Goal: Information Seeking & Learning: Learn about a topic

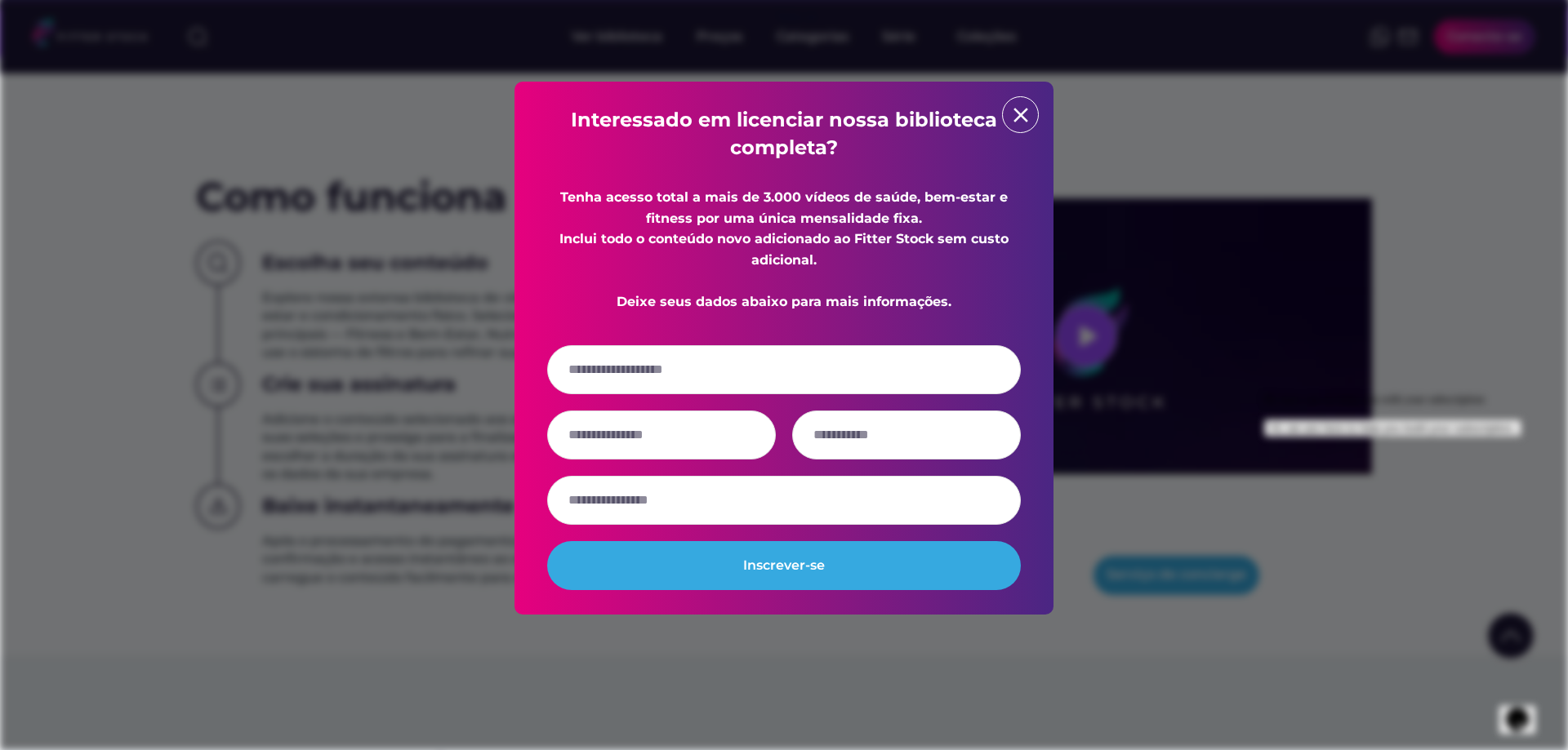
click at [1033, 116] on div "close" at bounding box center [1020, 114] width 37 height 37
click at [1020, 113] on text "close" at bounding box center [1020, 115] width 25 height 25
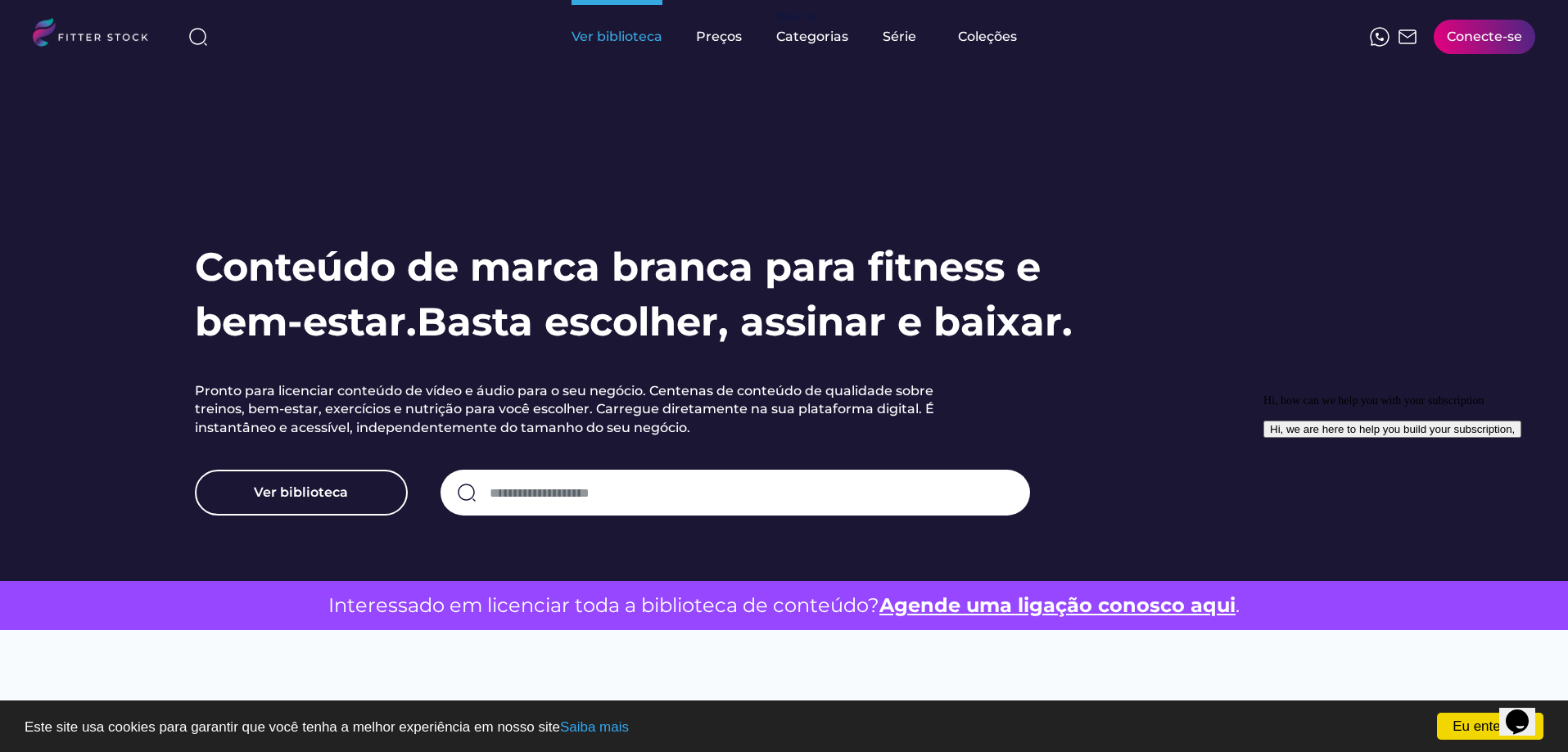
click at [608, 40] on font "Ver biblioteca" at bounding box center [617, 36] width 91 height 16
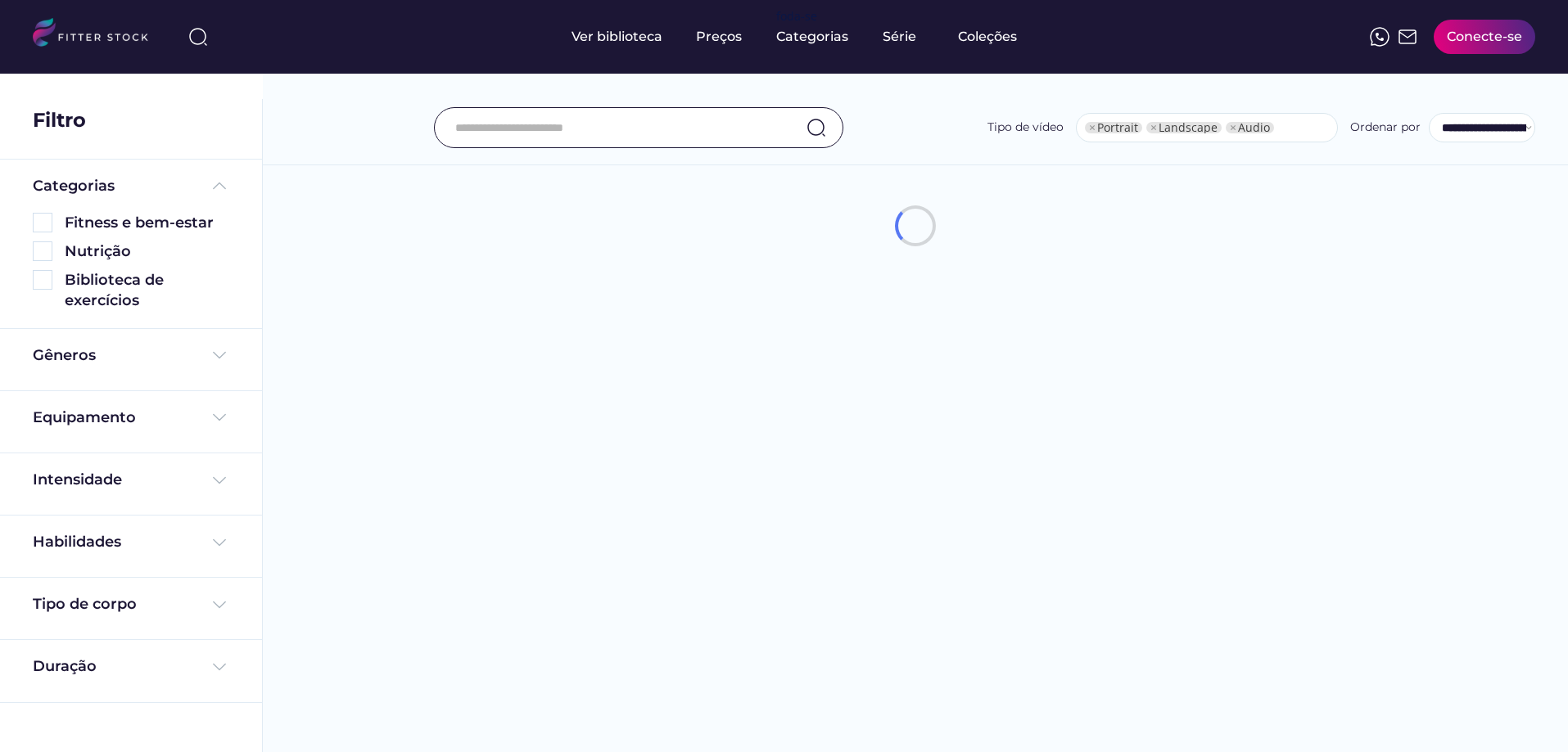
select select "**********"
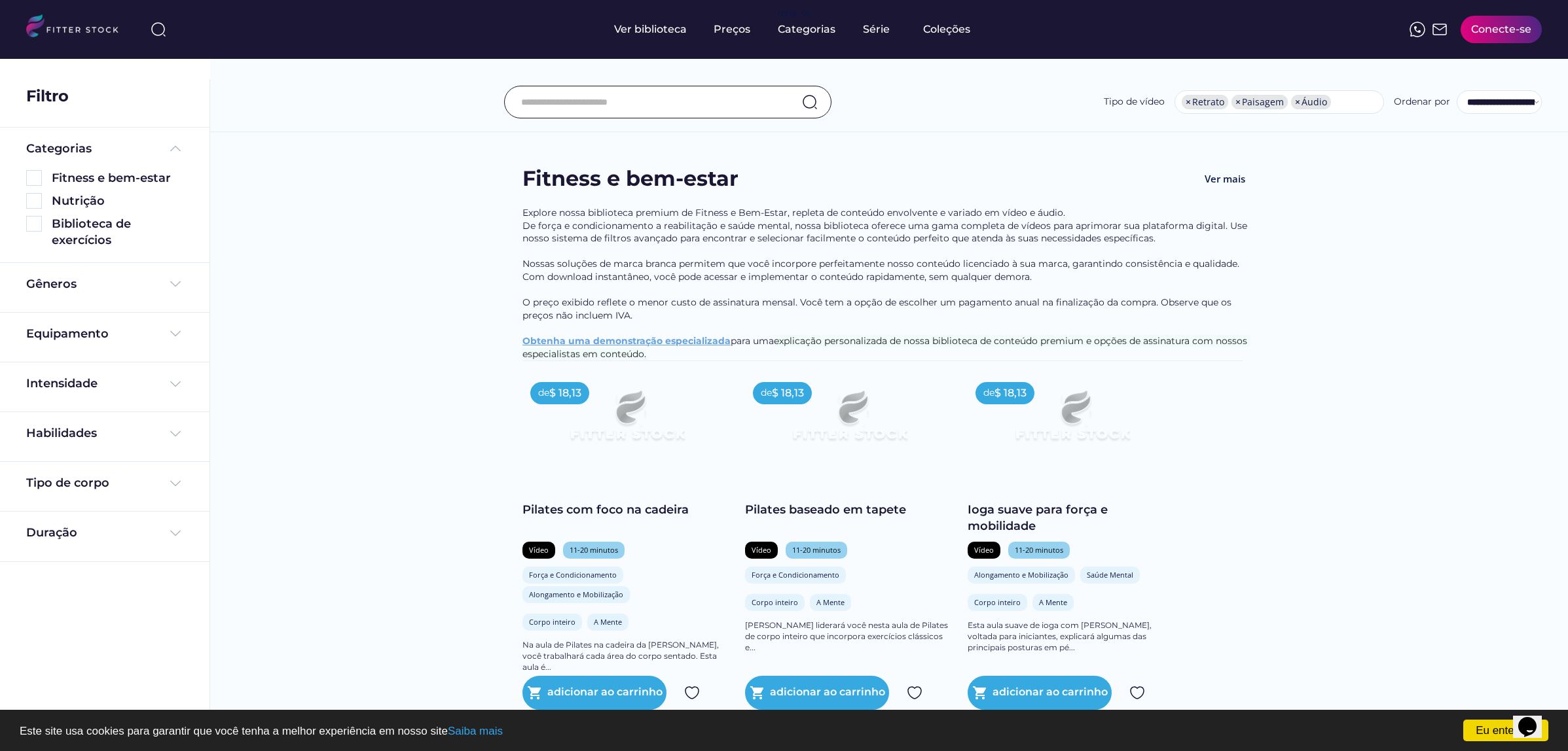
click at [57, 335] on font "Equipamento" at bounding box center [67, 333] width 83 height 14
click at [178, 335] on img at bounding box center [175, 333] width 16 height 16
click at [178, 338] on img at bounding box center [175, 333] width 16 height 16
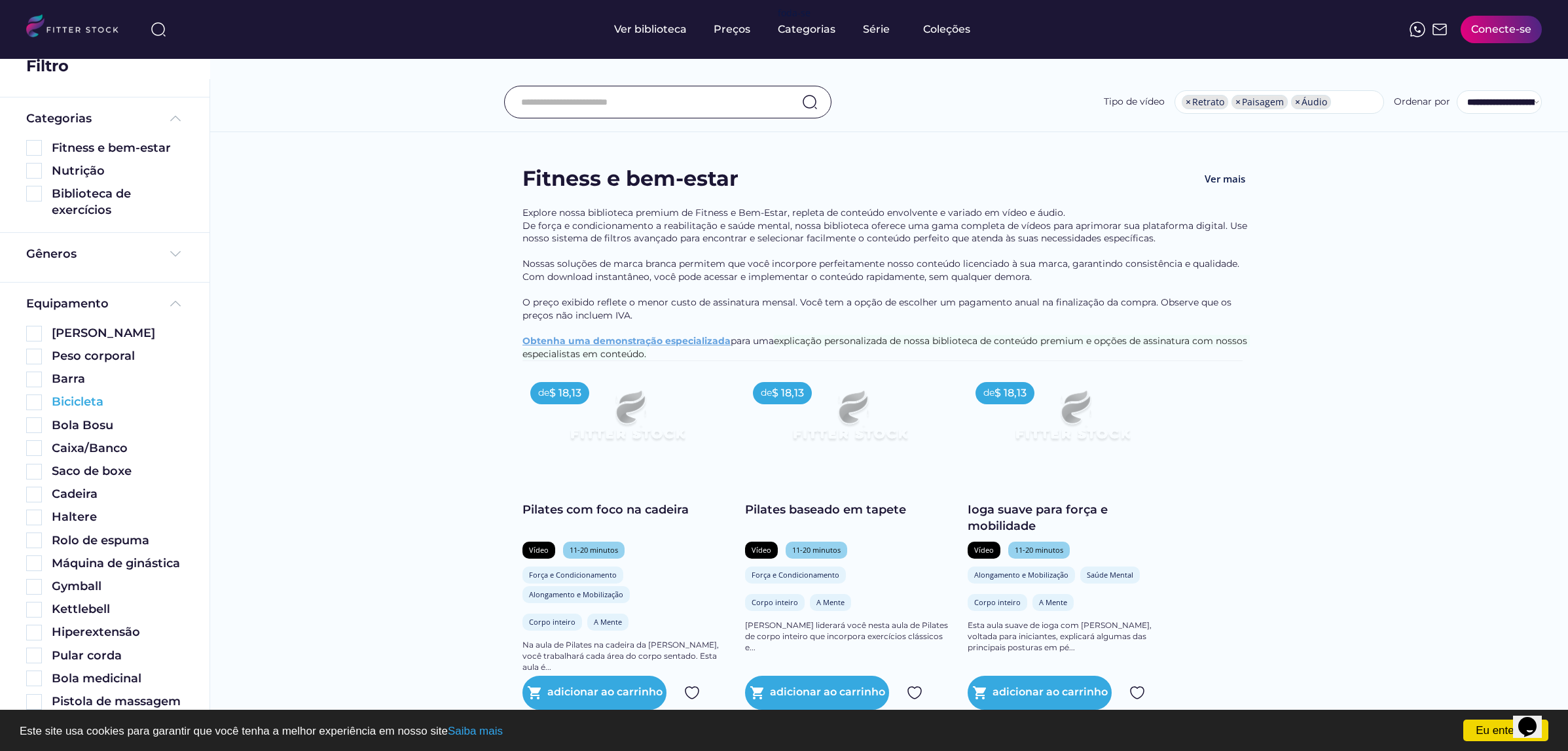
scroll to position [82, 0]
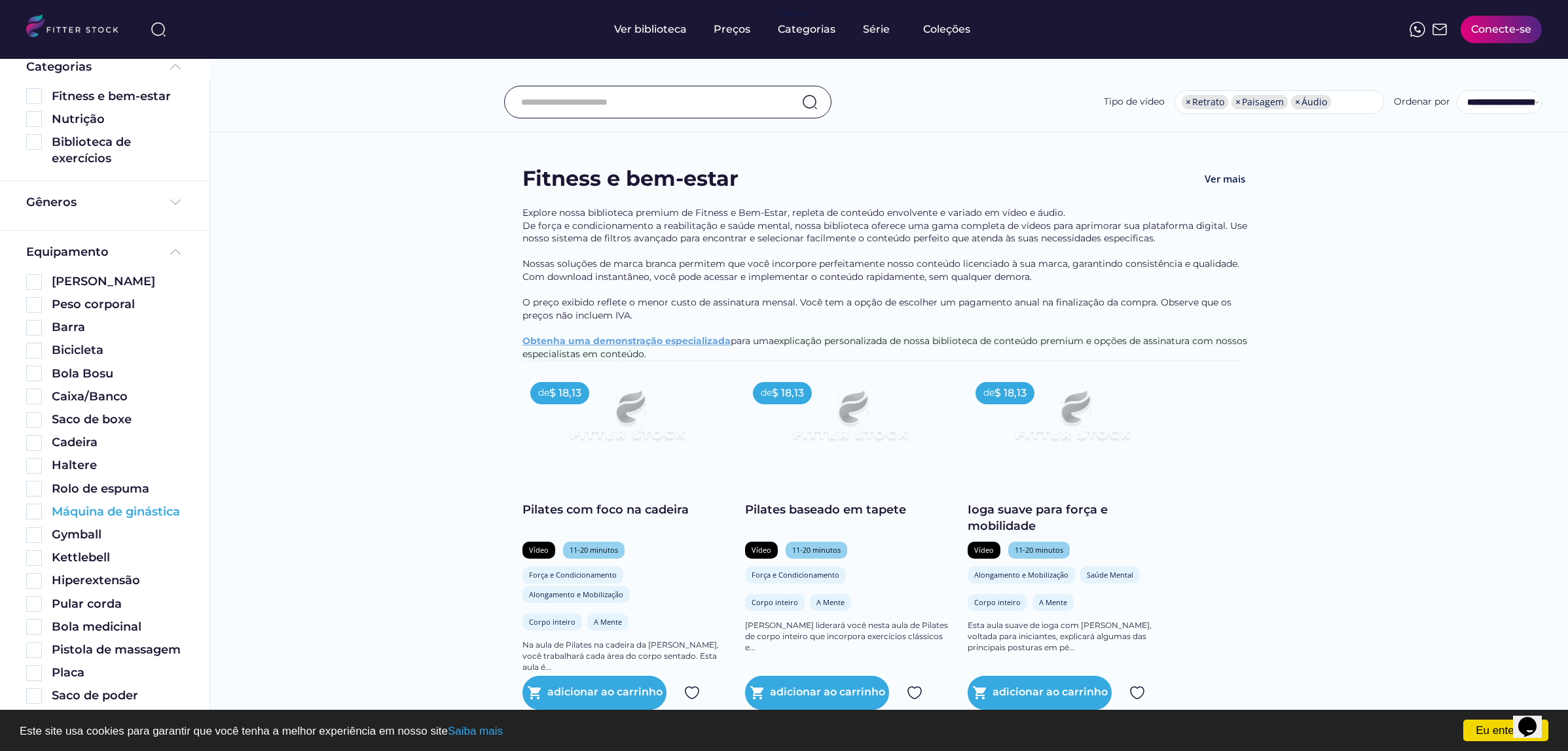
click at [78, 519] on font "Máquina de ginástica" at bounding box center [115, 511] width 128 height 14
click at [37, 520] on img at bounding box center [33, 512] width 16 height 16
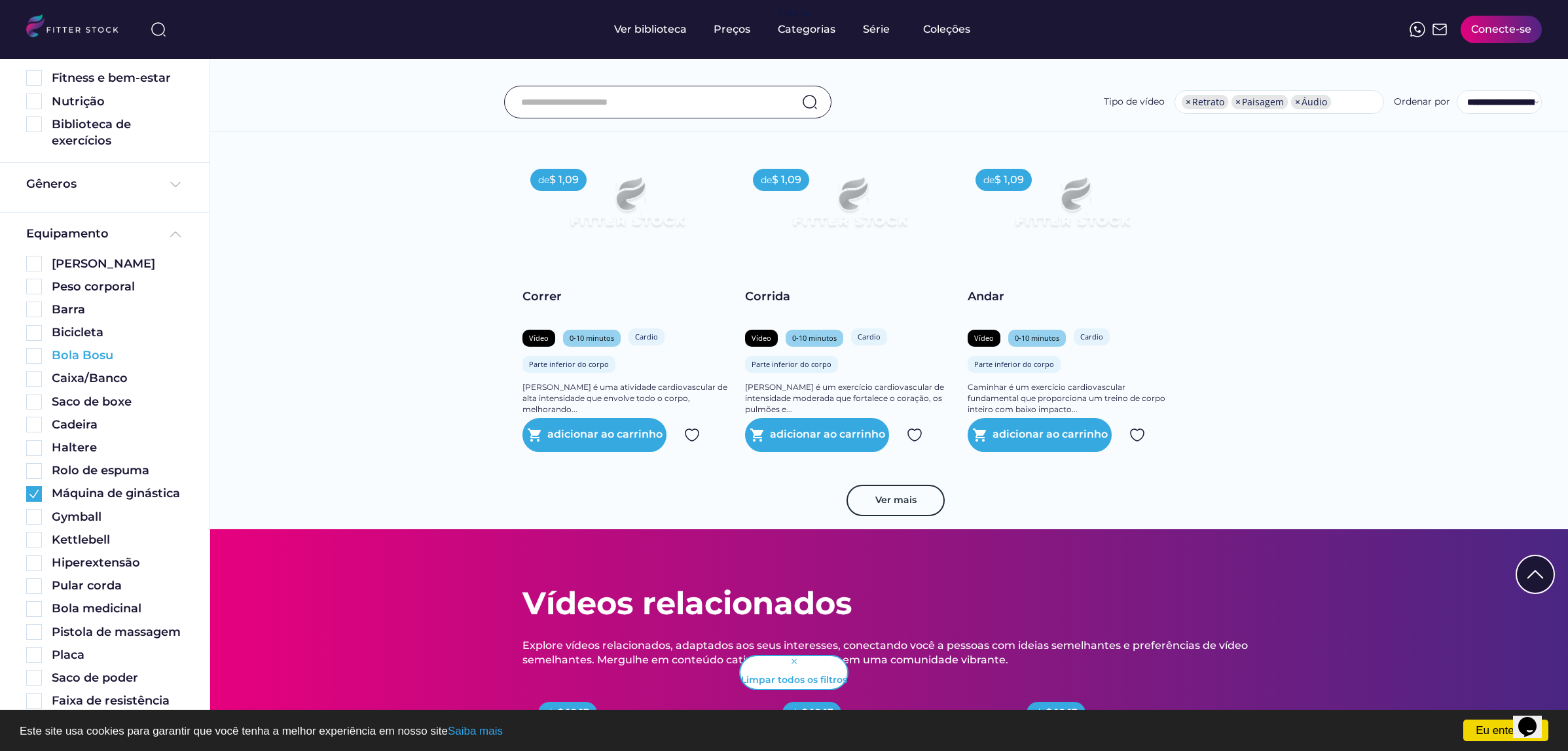
scroll to position [245, 0]
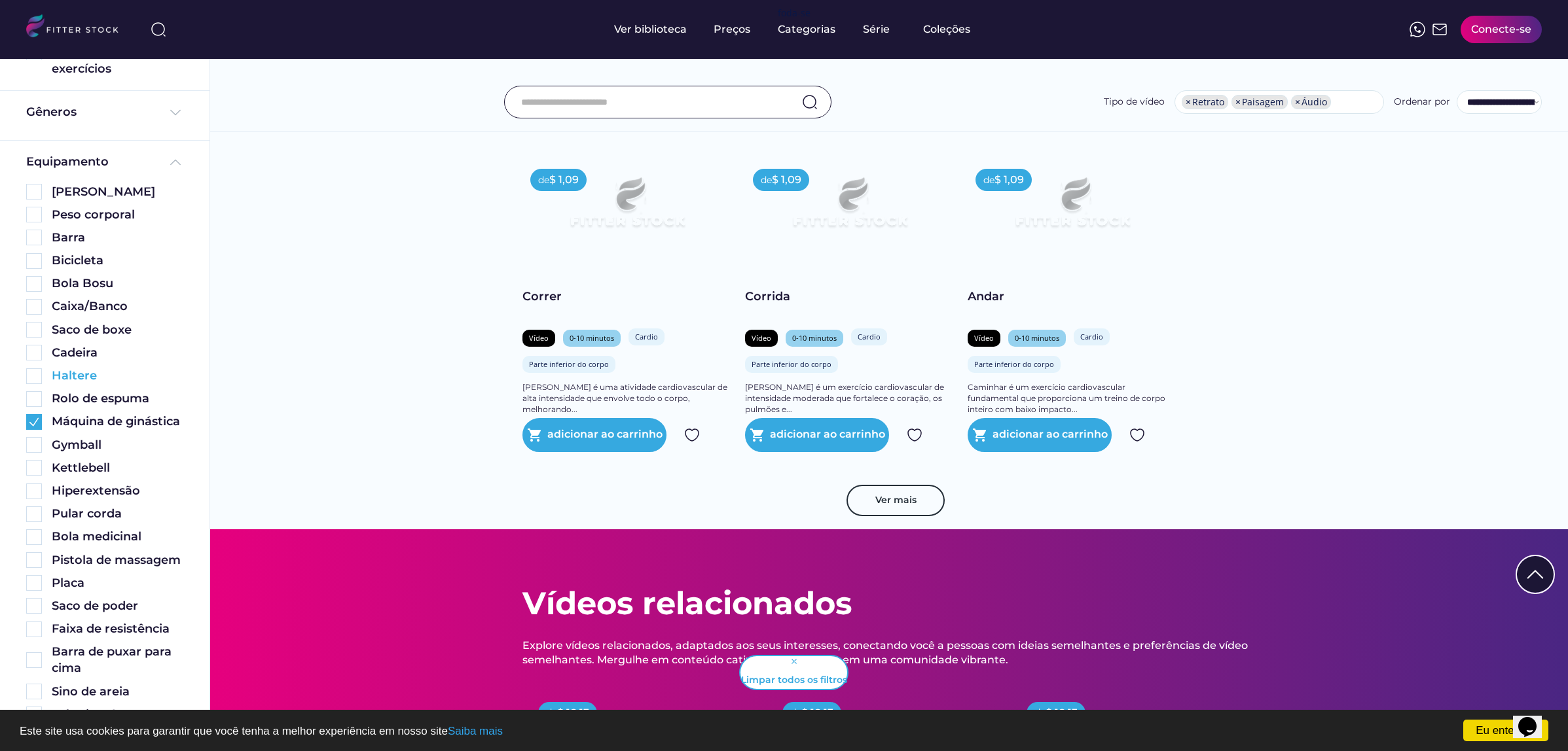
drag, startPoint x: 27, startPoint y: 371, endPoint x: 39, endPoint y: 379, distance: 14.4
click at [28, 372] on img at bounding box center [33, 376] width 16 height 16
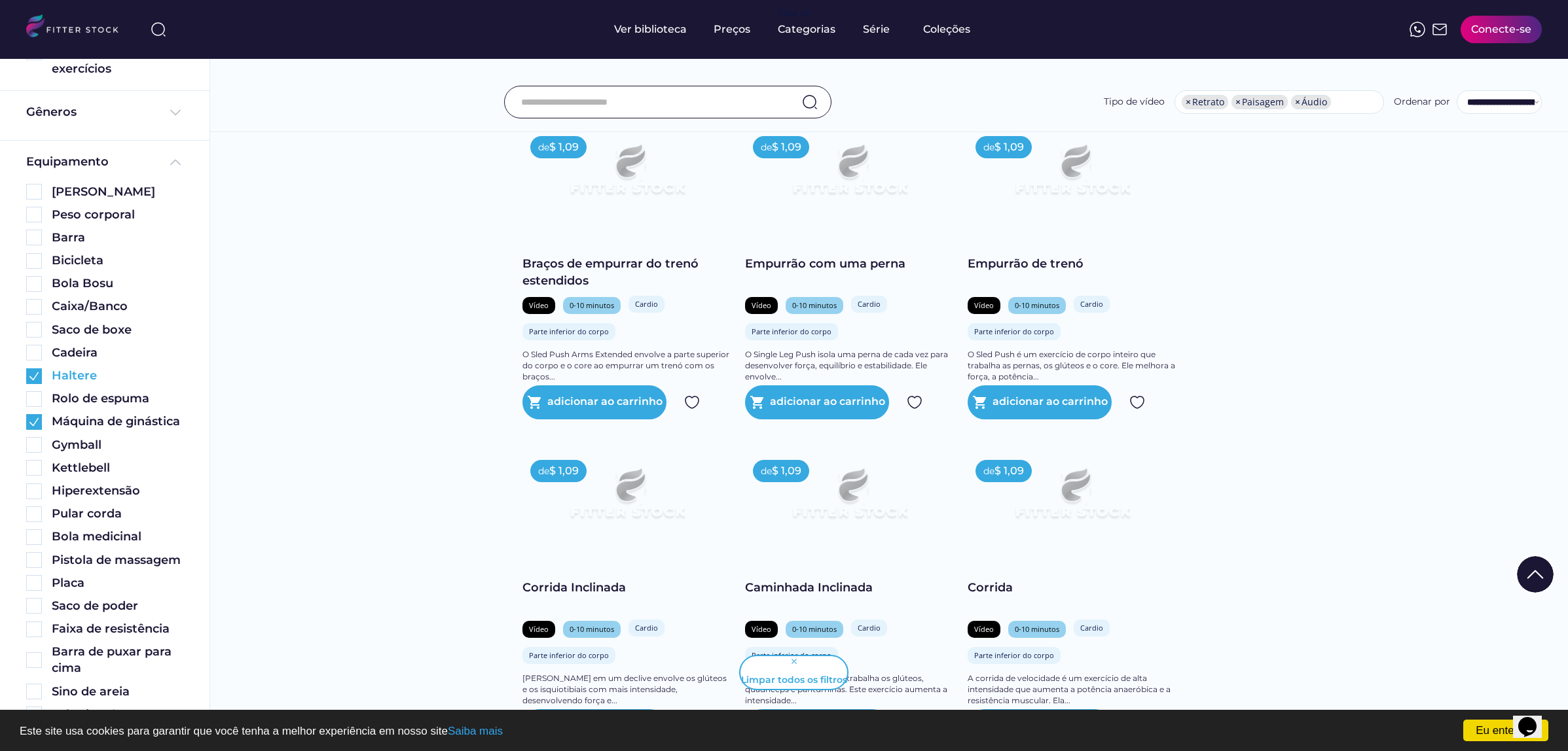
click at [37, 430] on img at bounding box center [33, 421] width 16 height 16
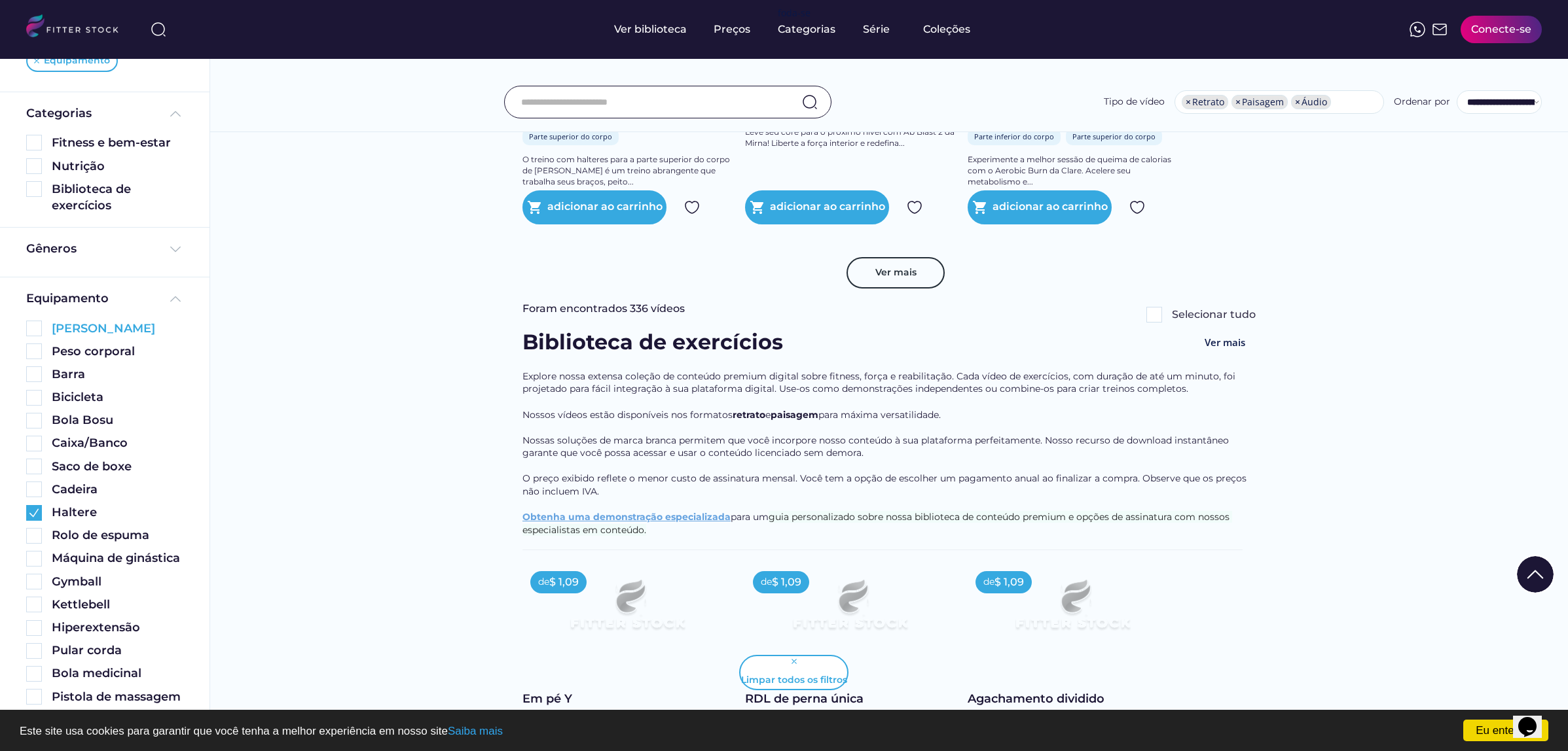
scroll to position [0, 0]
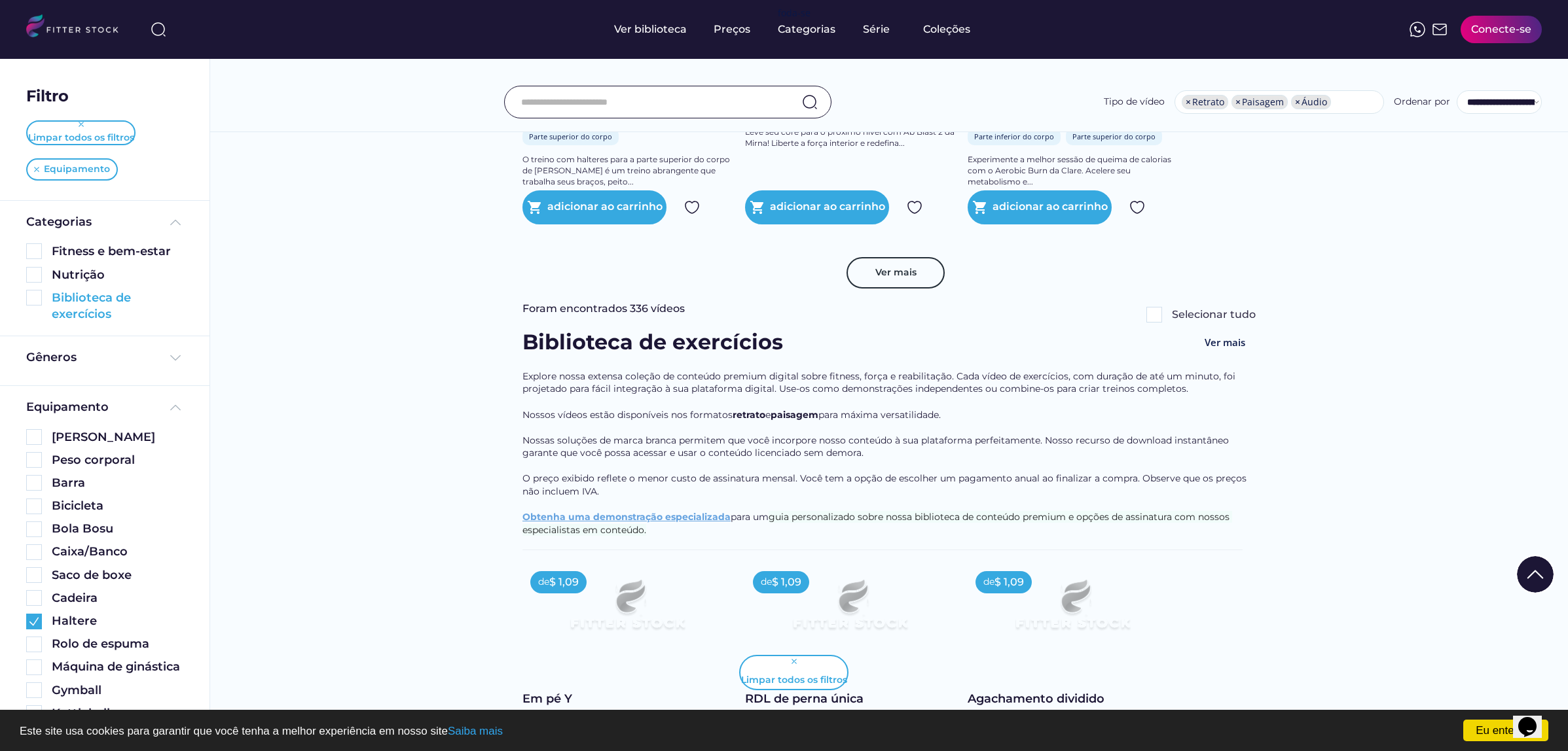
click at [33, 293] on img at bounding box center [33, 297] width 16 height 16
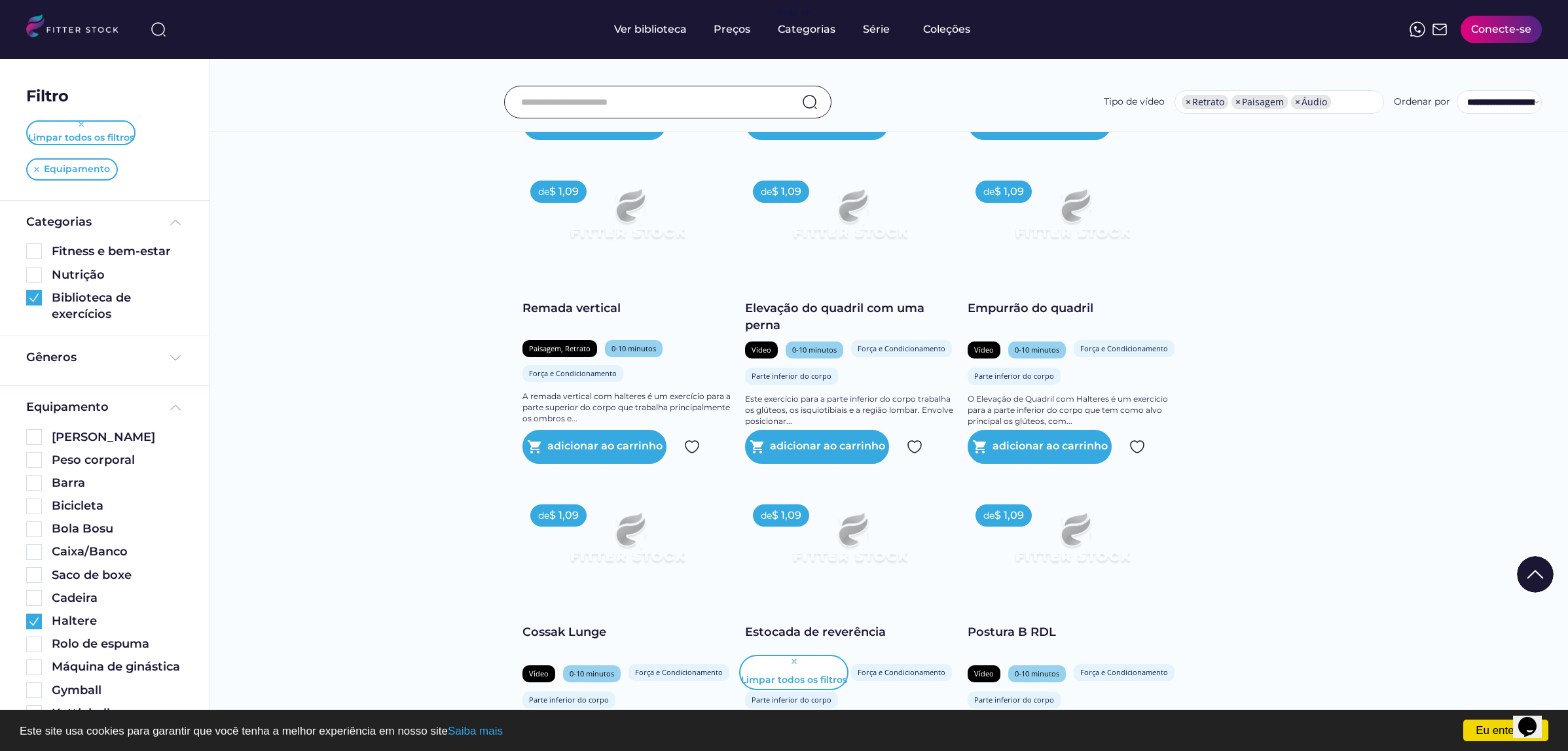
scroll to position [900, 0]
